Goal: Task Accomplishment & Management: Use online tool/utility

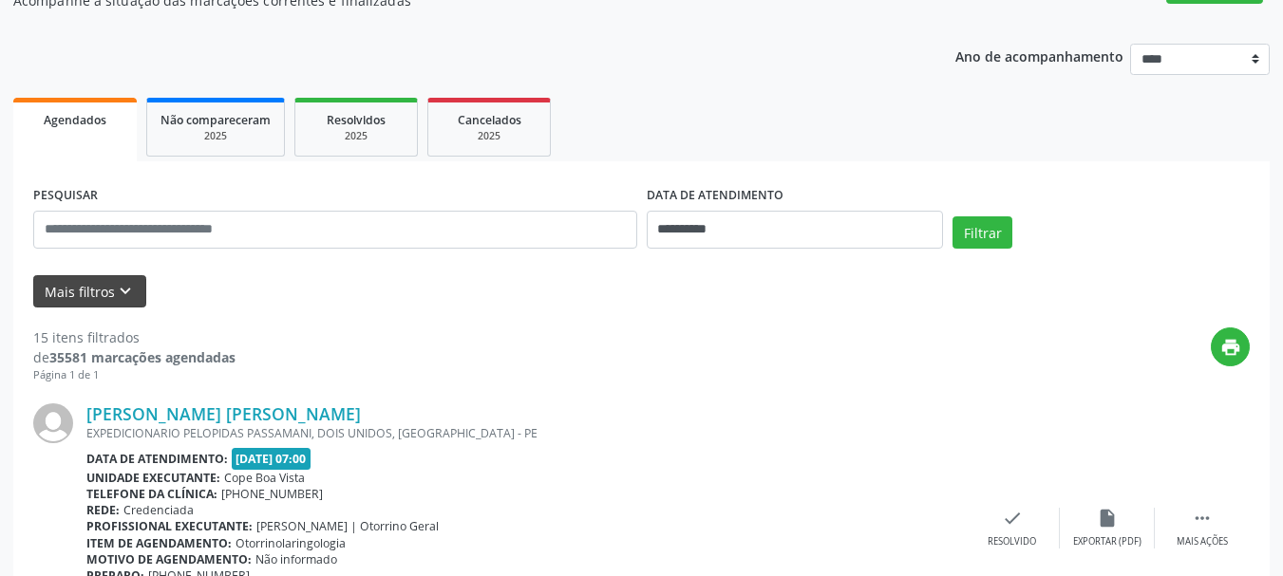
scroll to position [190, 0]
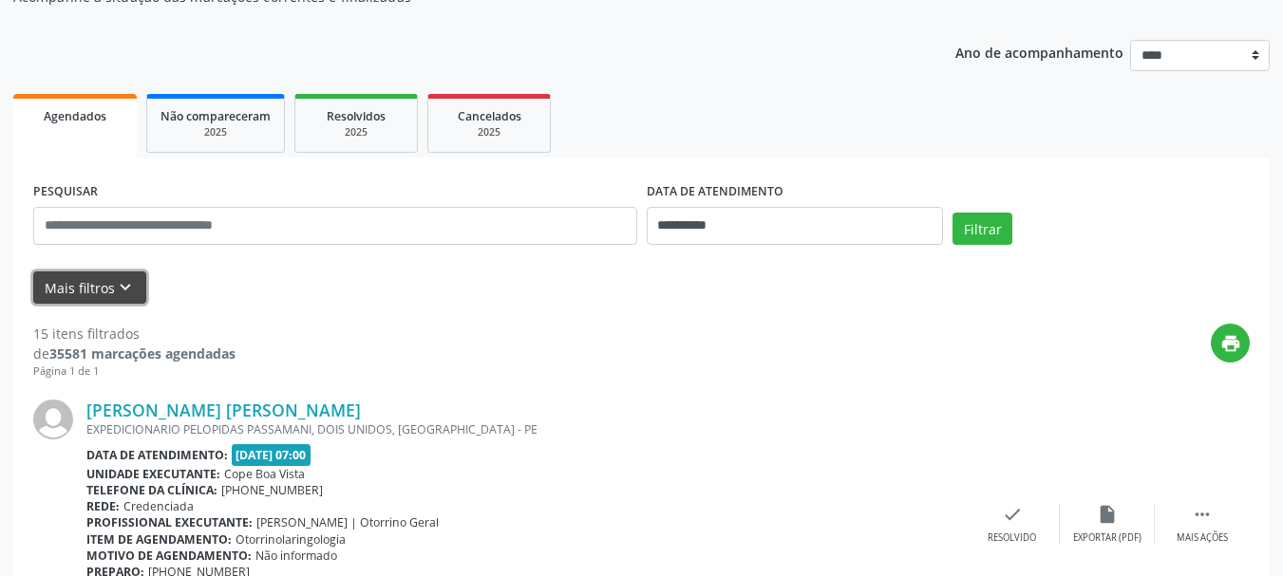
click at [130, 292] on icon "keyboard_arrow_down" at bounding box center [125, 287] width 21 height 21
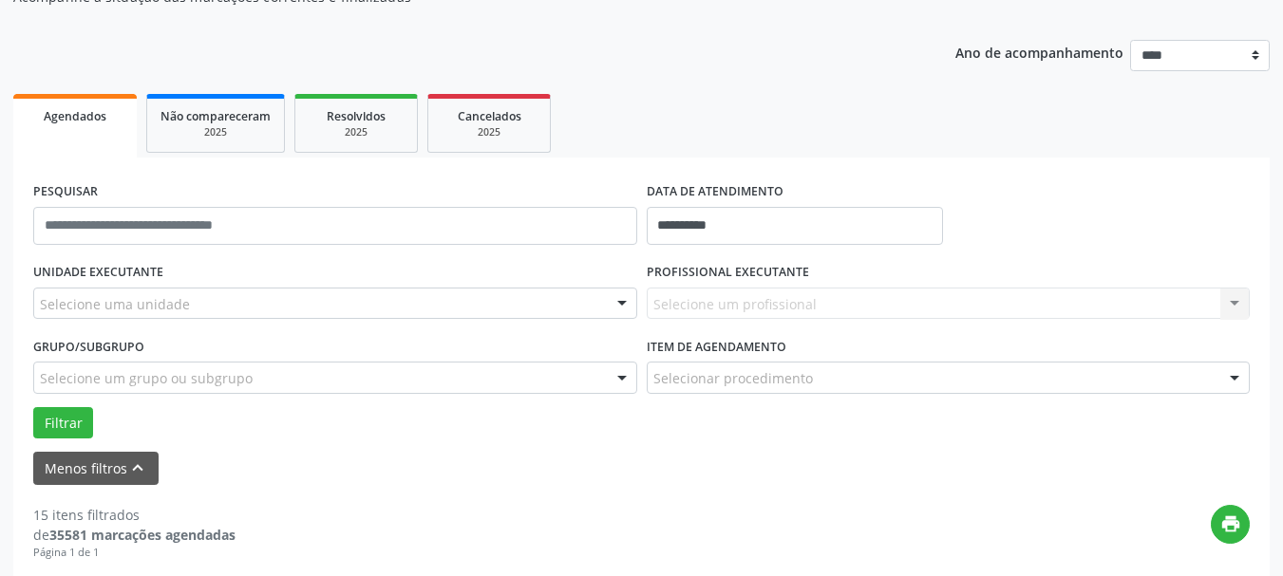
click at [180, 326] on div "UNIDADE EXECUTANTE Selecione uma unidade Todos as unidades Cope Boa Vista Nenhu…" at bounding box center [334, 295] width 613 height 74
click at [222, 312] on div "Selecione uma unidade" at bounding box center [335, 304] width 604 height 32
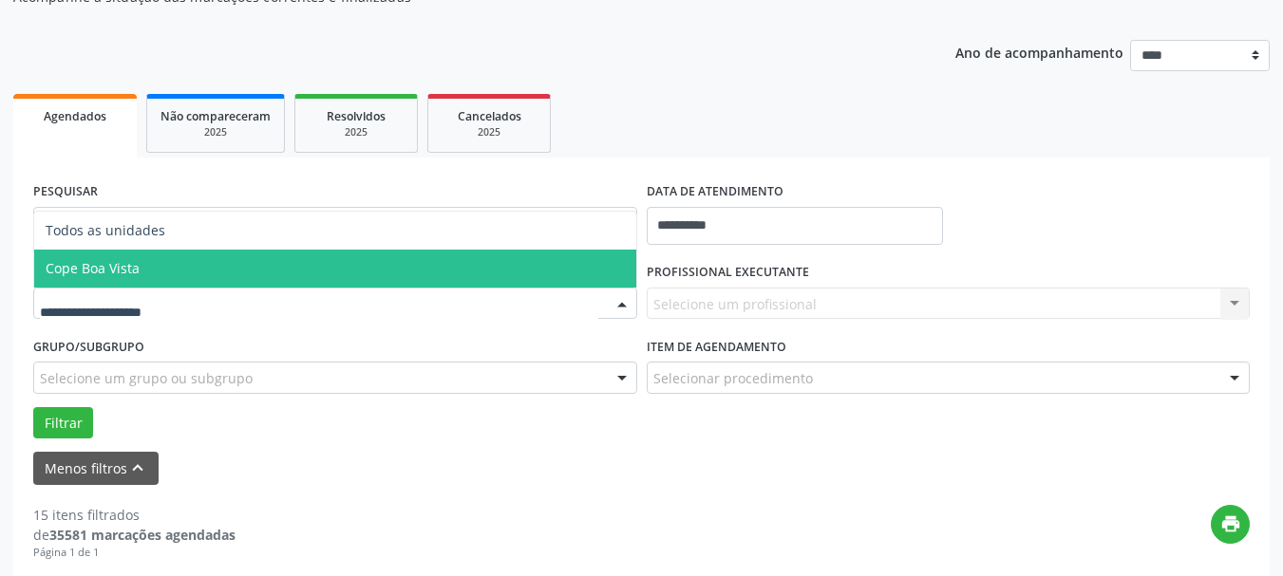
click at [165, 273] on span "Cope Boa Vista" at bounding box center [335, 269] width 602 height 38
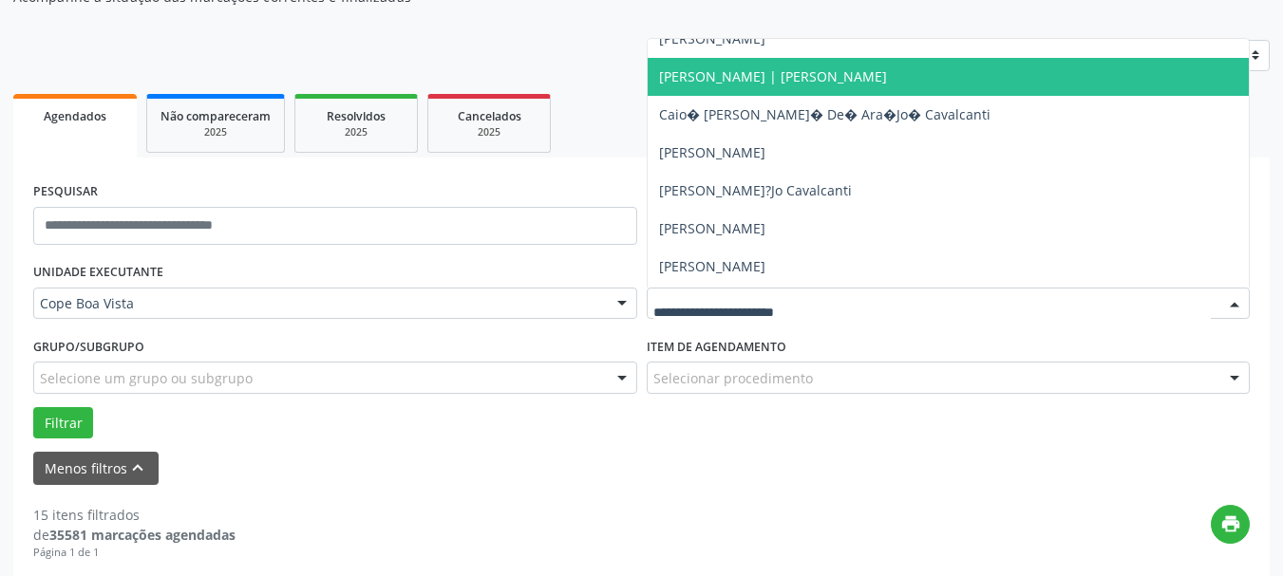
scroll to position [380, 0]
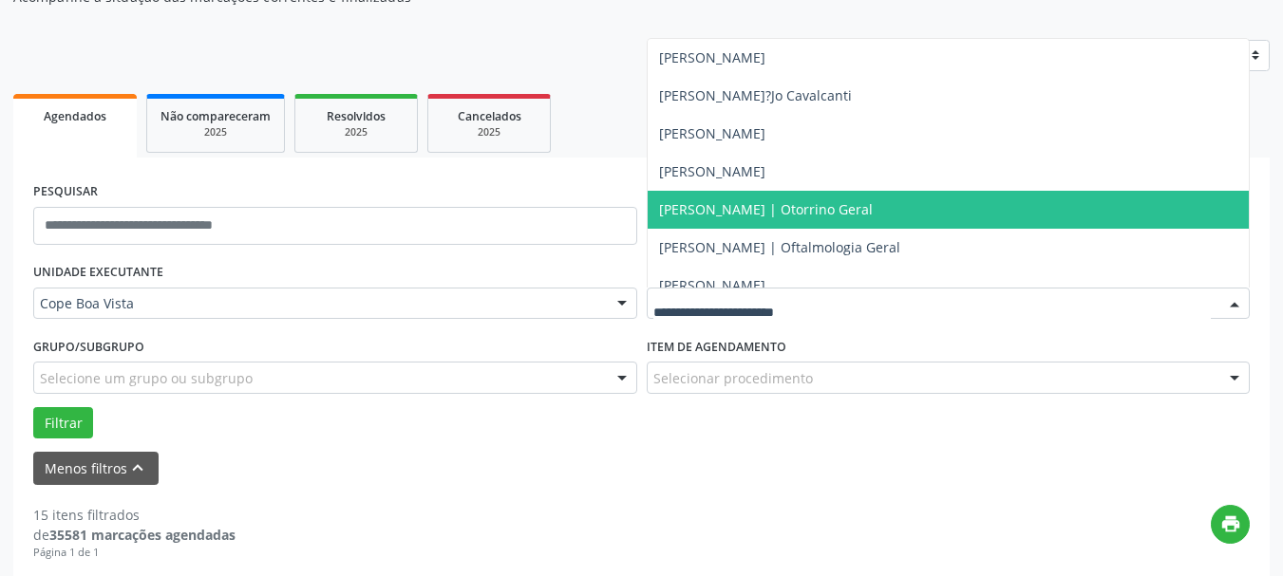
click at [747, 200] on span "[PERSON_NAME] | Otorrino Geral" at bounding box center [766, 209] width 214 height 18
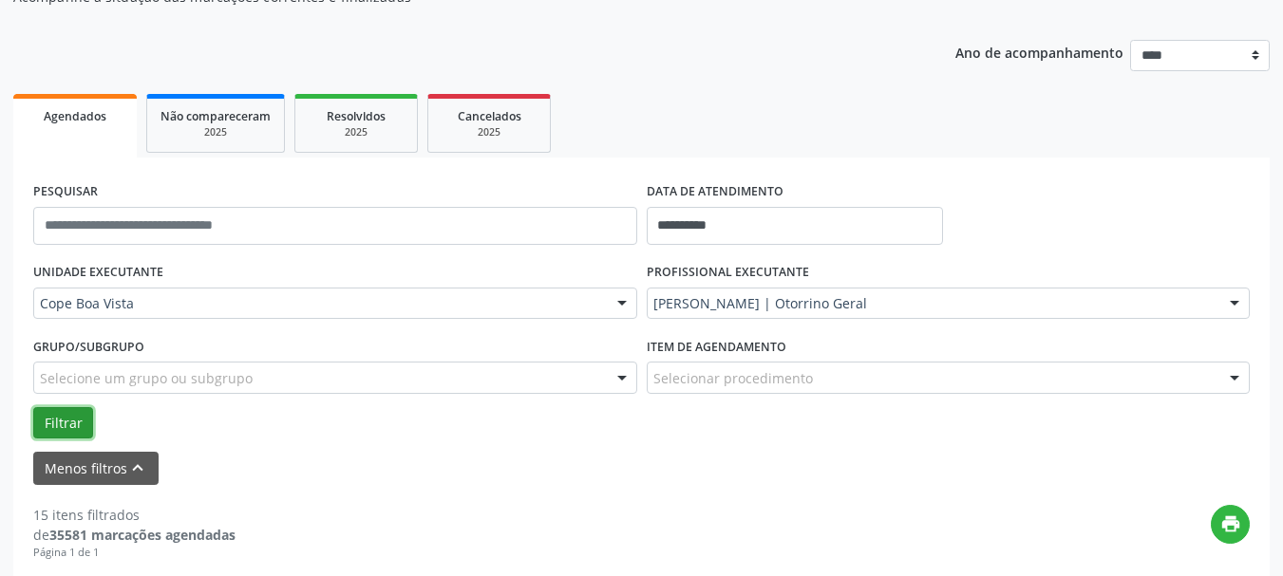
click at [56, 431] on button "Filtrar" at bounding box center [63, 423] width 60 height 32
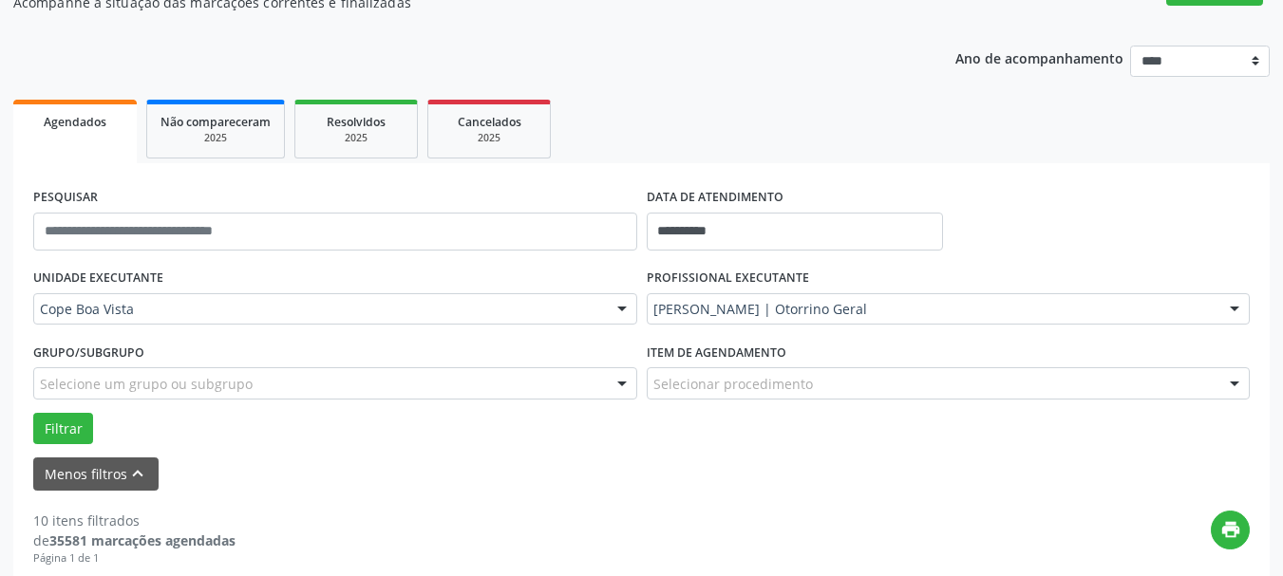
scroll to position [0, 0]
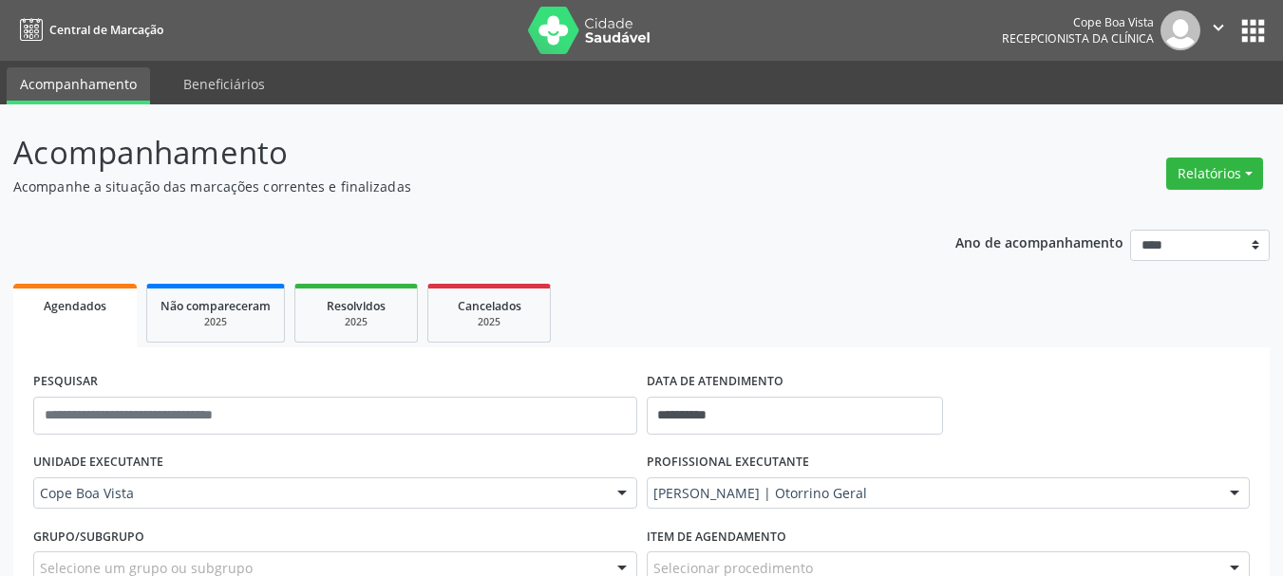
click at [1236, 151] on div "Relatórios Agendamentos Procedimentos realizados" at bounding box center [1214, 174] width 110 height 46
drag, startPoint x: 1183, startPoint y: 213, endPoint x: 1216, endPoint y: 178, distance: 47.7
click at [1216, 178] on button "Relatórios" at bounding box center [1214, 174] width 97 height 32
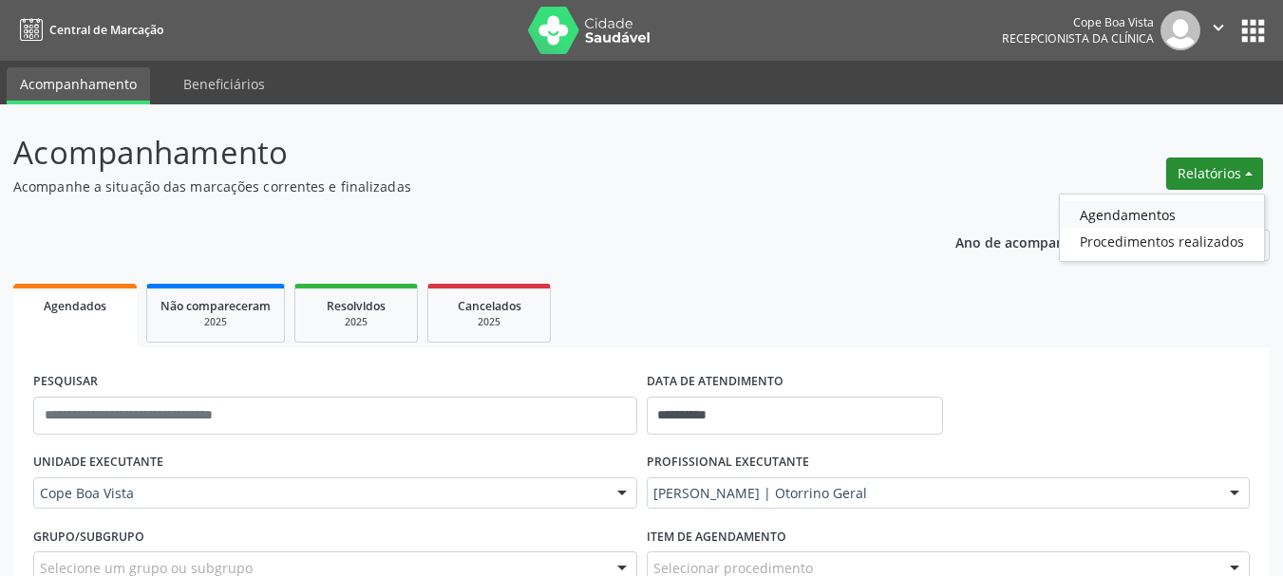
click at [1170, 206] on link "Agendamentos" at bounding box center [1161, 214] width 204 height 27
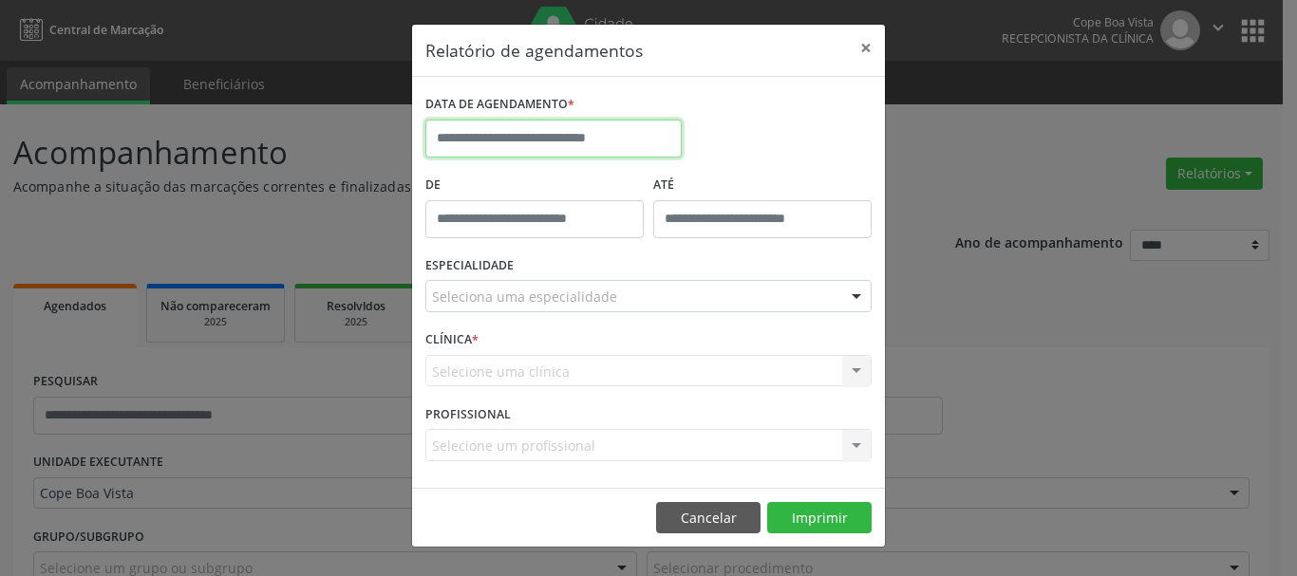
click at [591, 121] on input "text" at bounding box center [553, 139] width 256 height 38
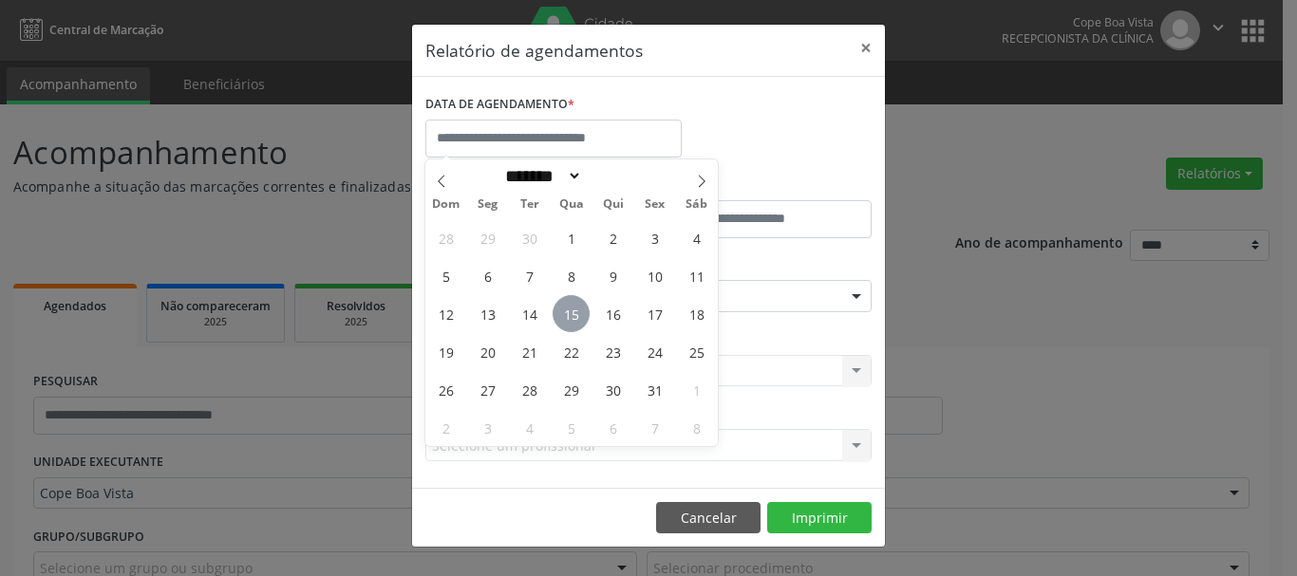
click at [580, 310] on span "15" at bounding box center [571, 313] width 37 height 37
type input "**********"
click at [580, 310] on span "15" at bounding box center [571, 313] width 37 height 37
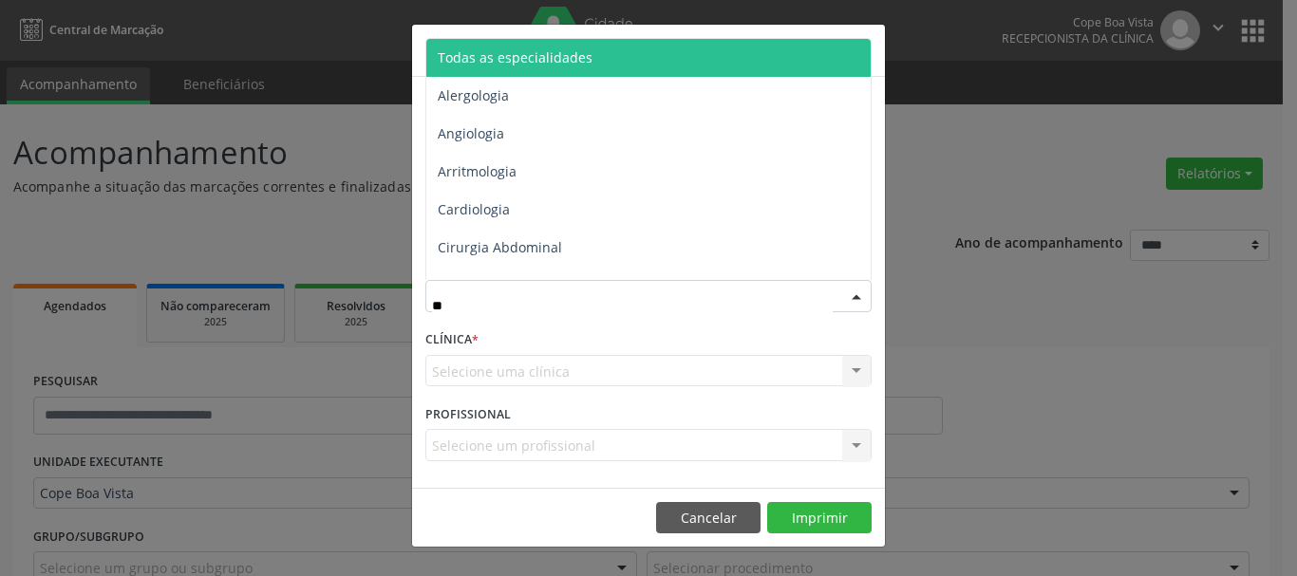
type input "***"
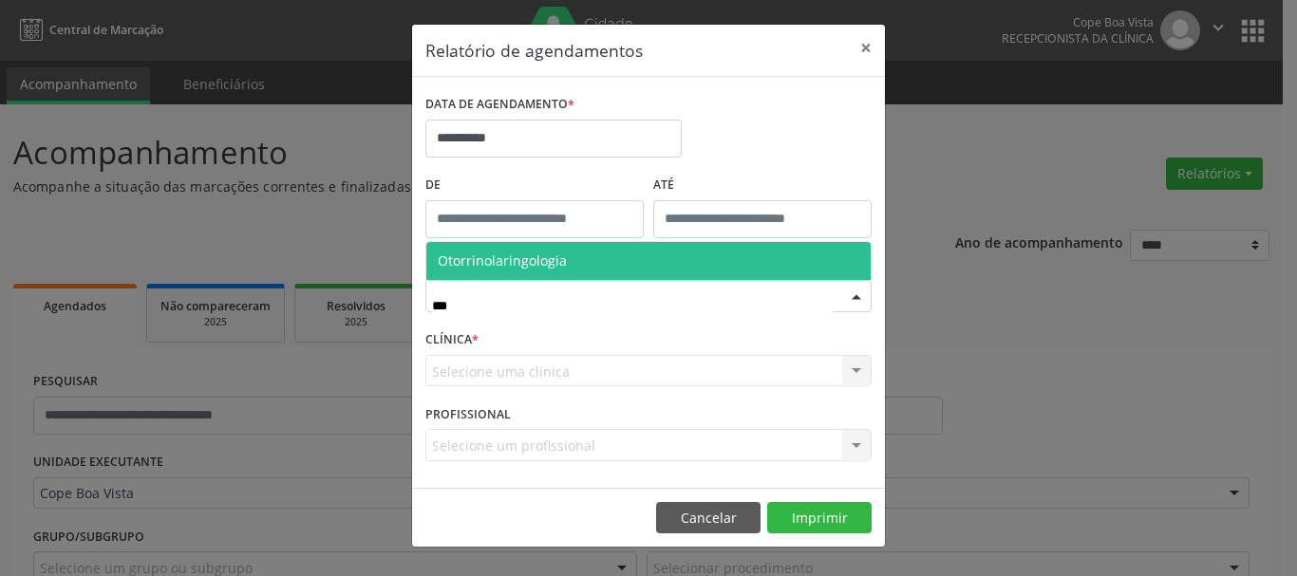
click at [564, 257] on span "Otorrinolaringologia" at bounding box center [648, 261] width 444 height 38
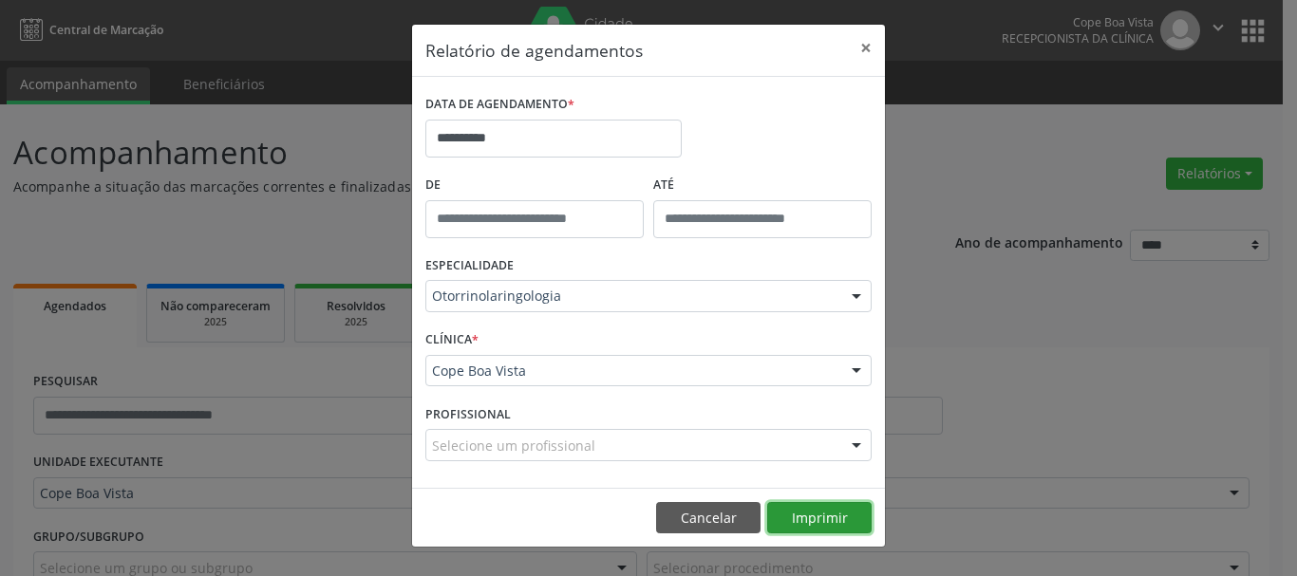
click at [807, 515] on button "Imprimir" at bounding box center [819, 518] width 104 height 32
click at [707, 511] on button "Cancelar" at bounding box center [708, 518] width 104 height 32
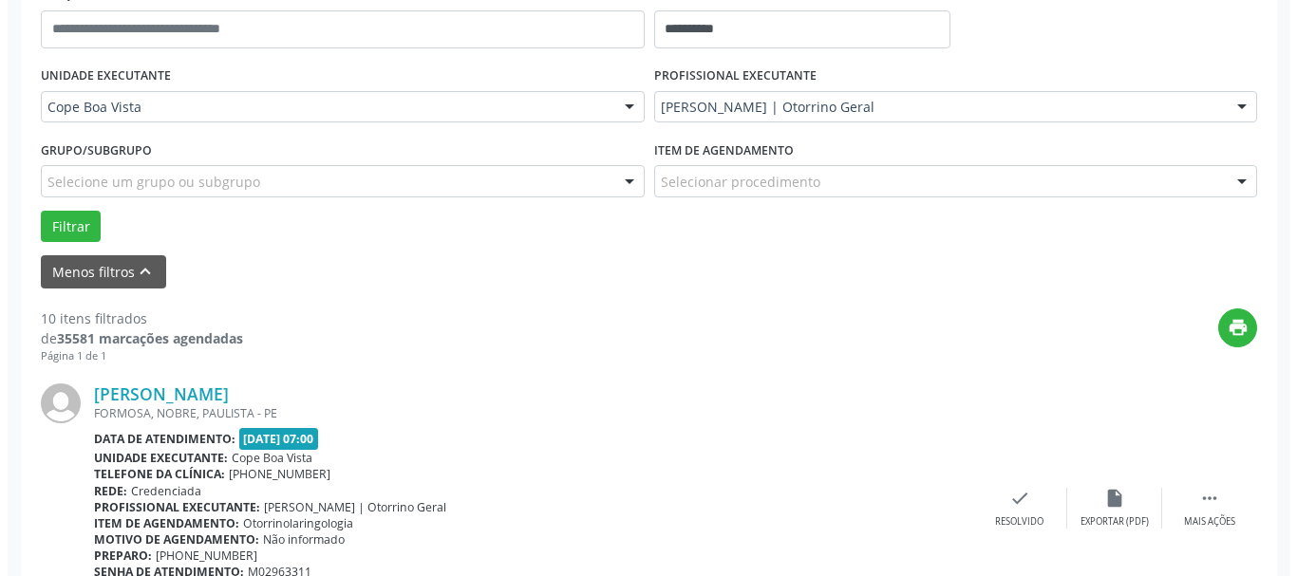
scroll to position [570, 0]
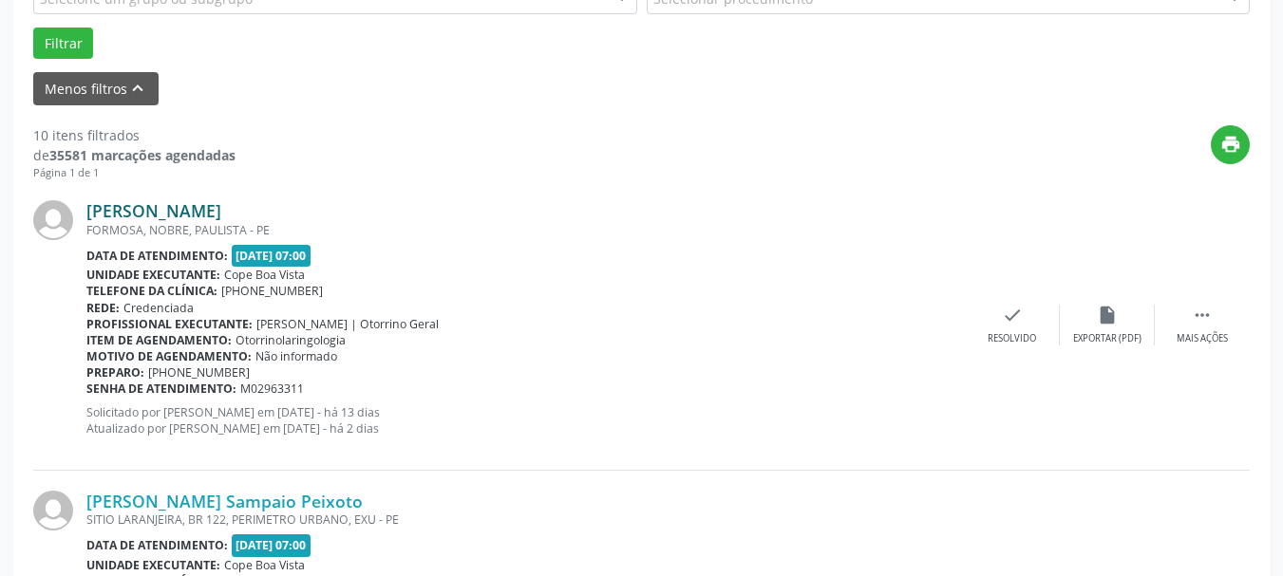
click at [205, 218] on link "[PERSON_NAME]" at bounding box center [153, 210] width 135 height 21
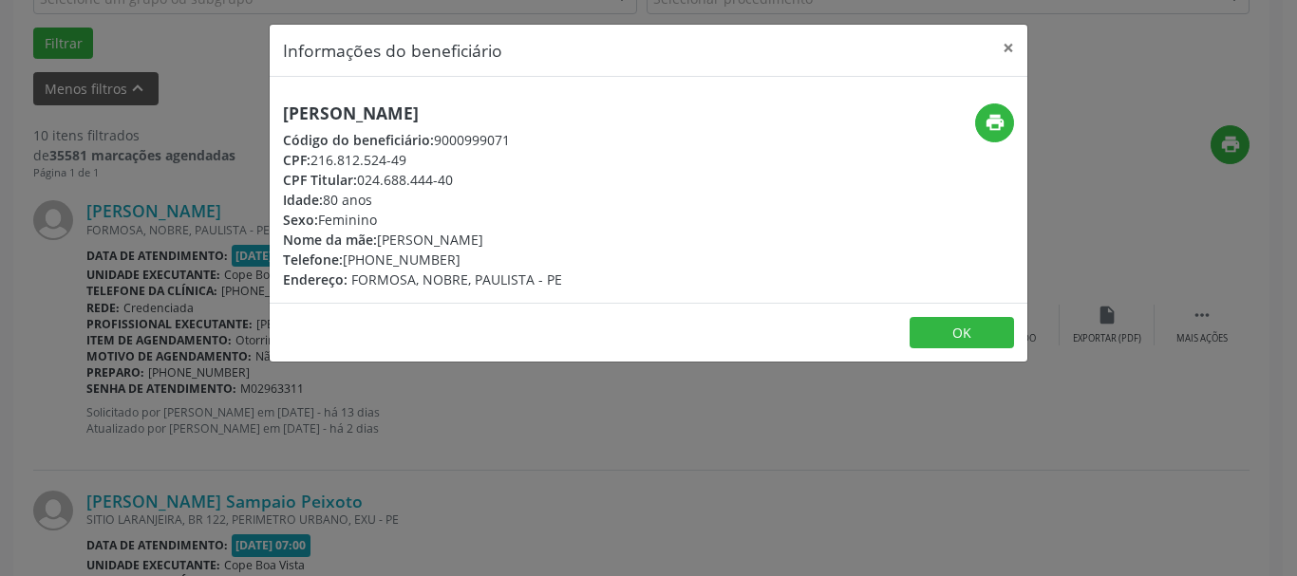
drag, startPoint x: 314, startPoint y: 157, endPoint x: 411, endPoint y: 155, distance: 96.8
click at [411, 155] on div "CPF: 216.812.524-49" at bounding box center [422, 160] width 279 height 20
copy div "216.812.524-49"
click at [346, 105] on h5 "[PERSON_NAME]" at bounding box center [422, 113] width 279 height 20
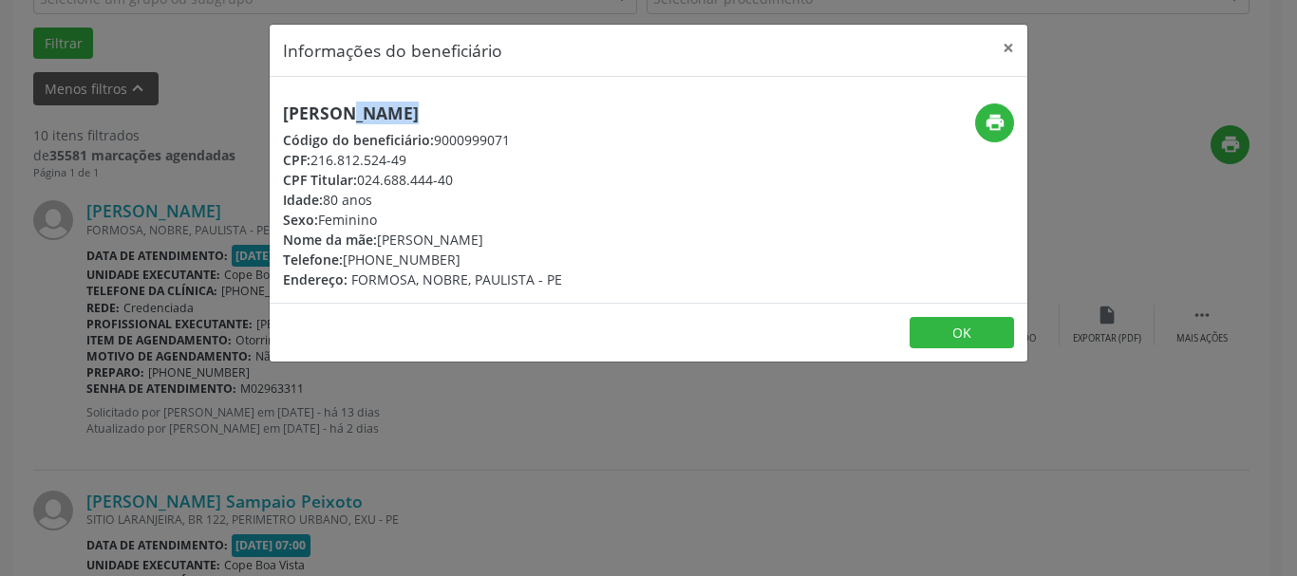
click at [346, 105] on h5 "[PERSON_NAME]" at bounding box center [422, 113] width 279 height 20
copy div "[PERSON_NAME]"
copy div "81) 98456-5550"
drag, startPoint x: 349, startPoint y: 258, endPoint x: 496, endPoint y: 256, distance: 146.2
click at [496, 257] on div "Telefone: [PHONE_NUMBER]" at bounding box center [422, 260] width 279 height 20
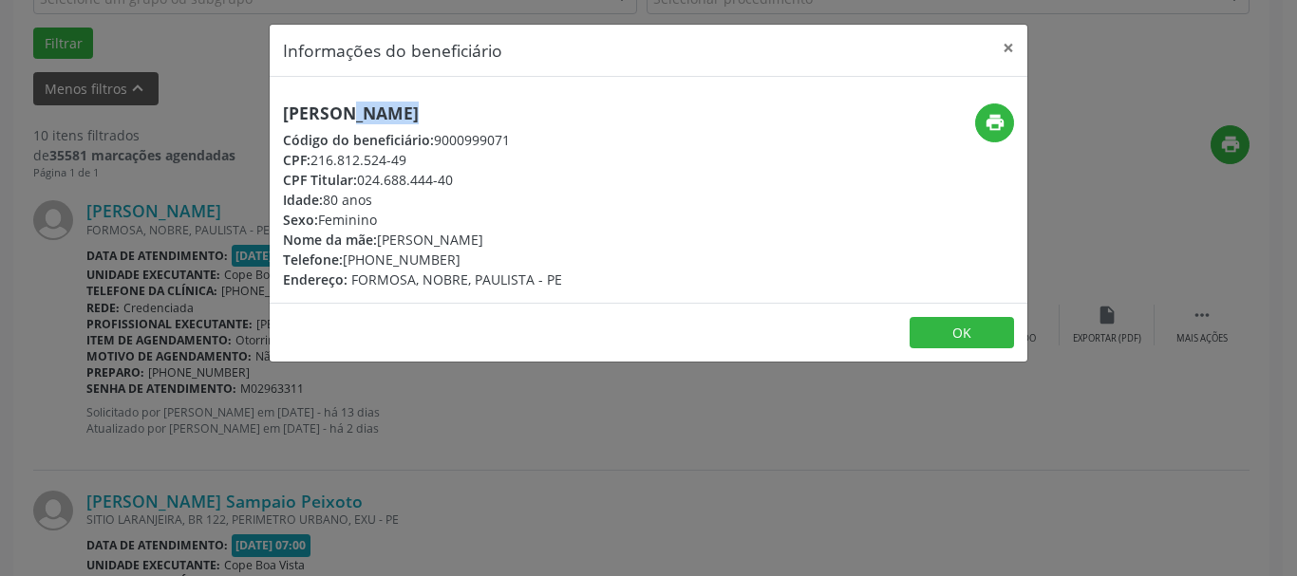
drag, startPoint x: 314, startPoint y: 166, endPoint x: 415, endPoint y: 158, distance: 101.0
click at [415, 158] on div "CPF: 216.812.524-49" at bounding box center [422, 160] width 279 height 20
copy div "216.812.524-49"
